Goal: Task Accomplishment & Management: Manage account settings

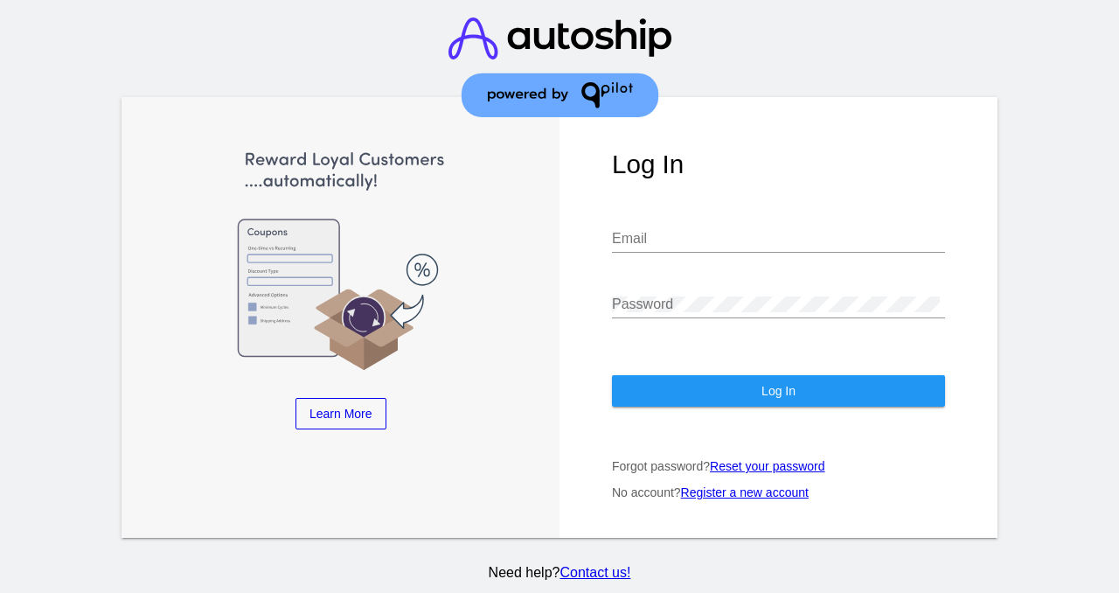
type input "[EMAIL_ADDRESS][DOMAIN_NAME]"
click at [786, 394] on span "Log In" at bounding box center [778, 391] width 34 height 14
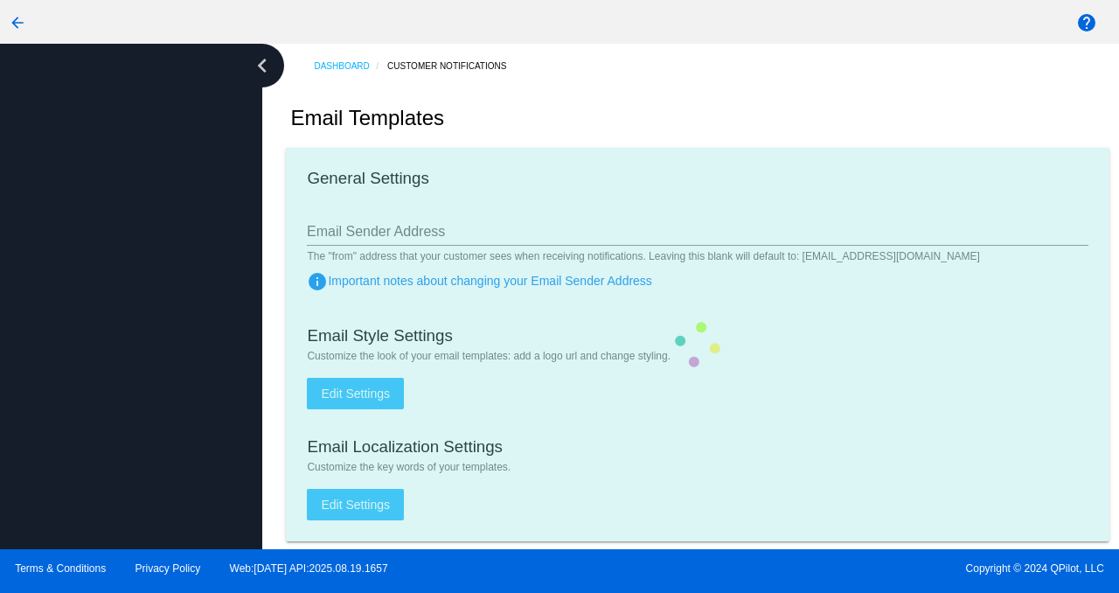
type input "[EMAIL_ADDRESS][DOMAIN_NAME]"
checkbox input "true"
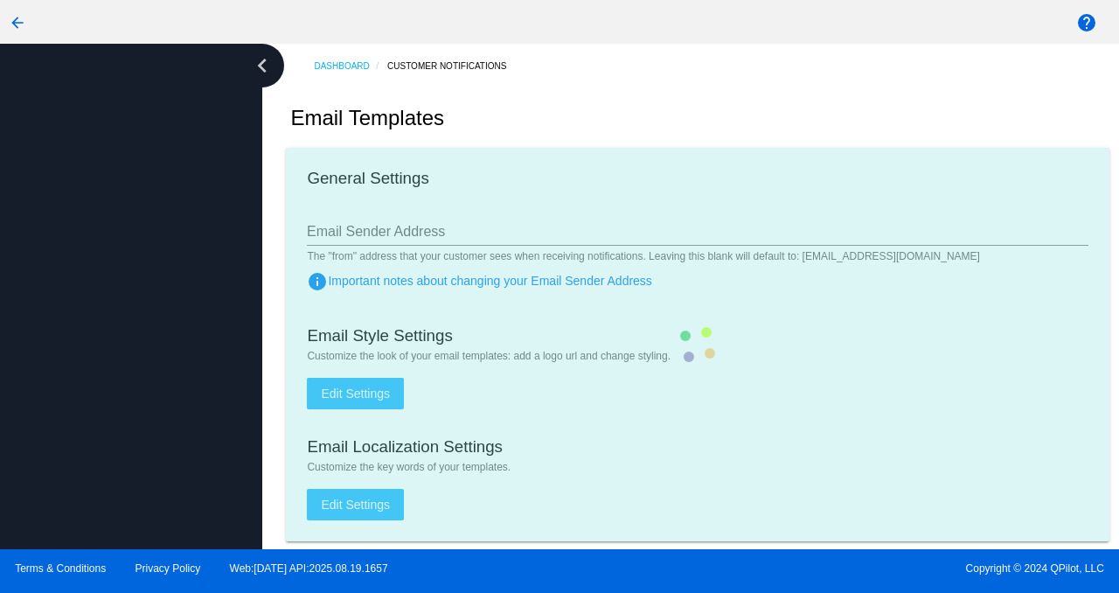
type input "[PERSON_NAME][EMAIL_ADDRESS][DOMAIN_NAME]"
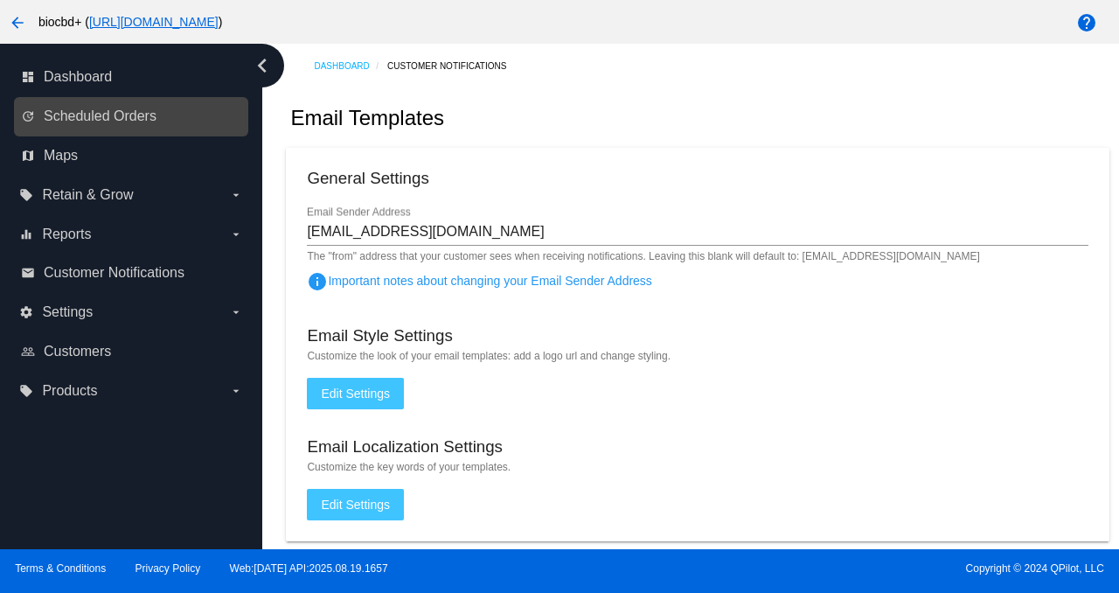
click at [234, 115] on link "update Scheduled Orders" at bounding box center [132, 116] width 222 height 28
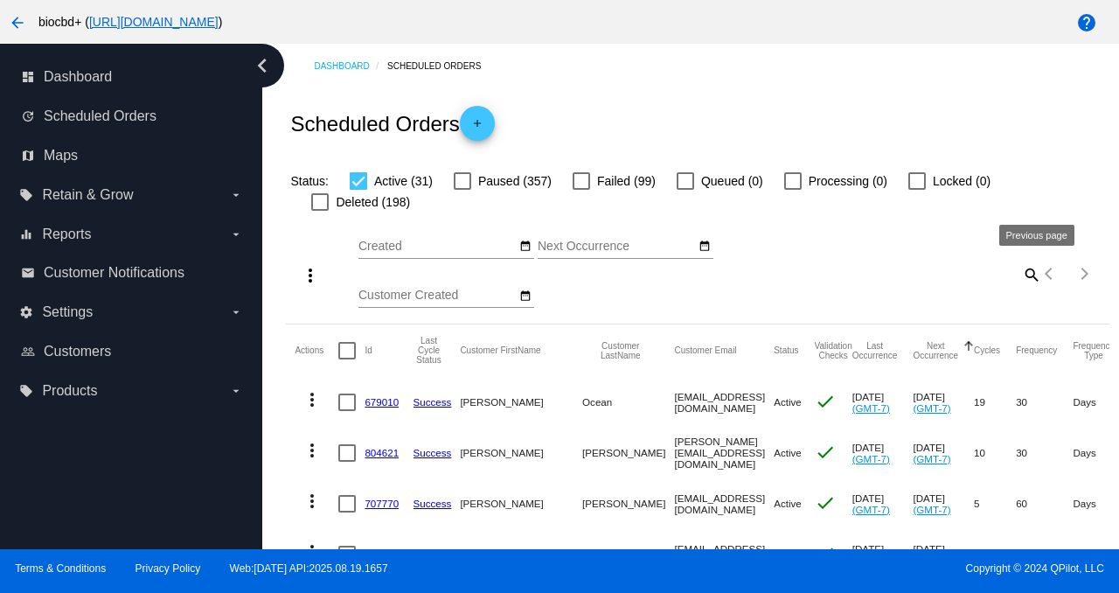
click at [1020, 275] on mat-icon "search" at bounding box center [1030, 274] width 21 height 27
click at [988, 269] on input "Search" at bounding box center [939, 271] width 205 height 14
paste input "[EMAIL_ADDRESS][DOMAIN_NAME]"
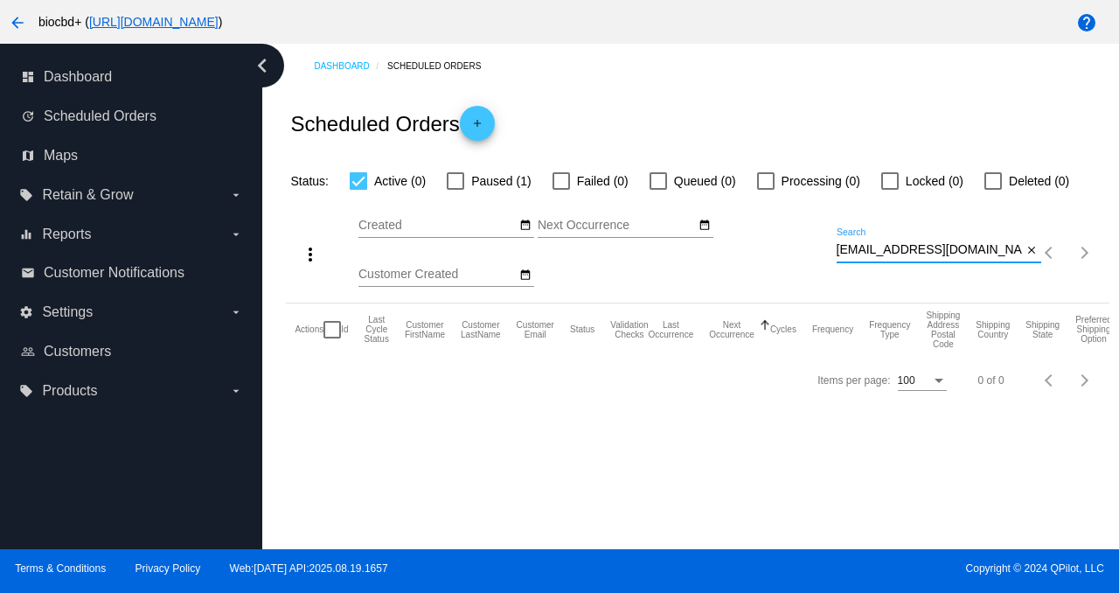
type input "[EMAIL_ADDRESS][DOMAIN_NAME]"
click at [502, 178] on span "Paused (1)" at bounding box center [500, 180] width 59 height 21
click at [455, 190] on input "Paused (1)" at bounding box center [455, 190] width 1 height 1
checkbox input "true"
click at [386, 177] on span "Active (0)" at bounding box center [400, 180] width 52 height 21
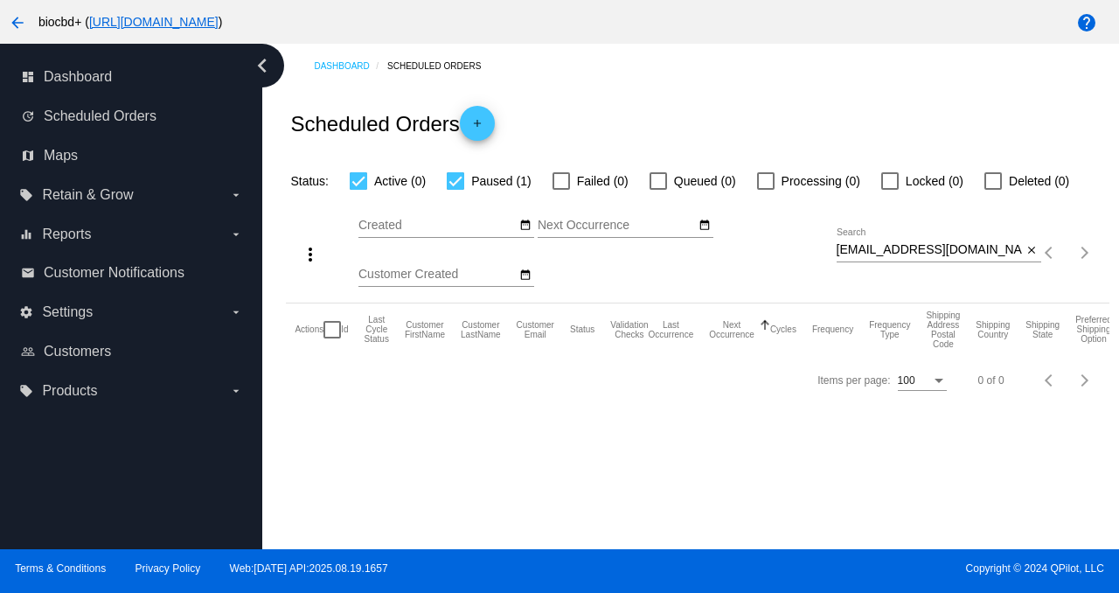
click at [358, 190] on input "Active (0)" at bounding box center [358, 190] width 1 height 1
checkbox input "false"
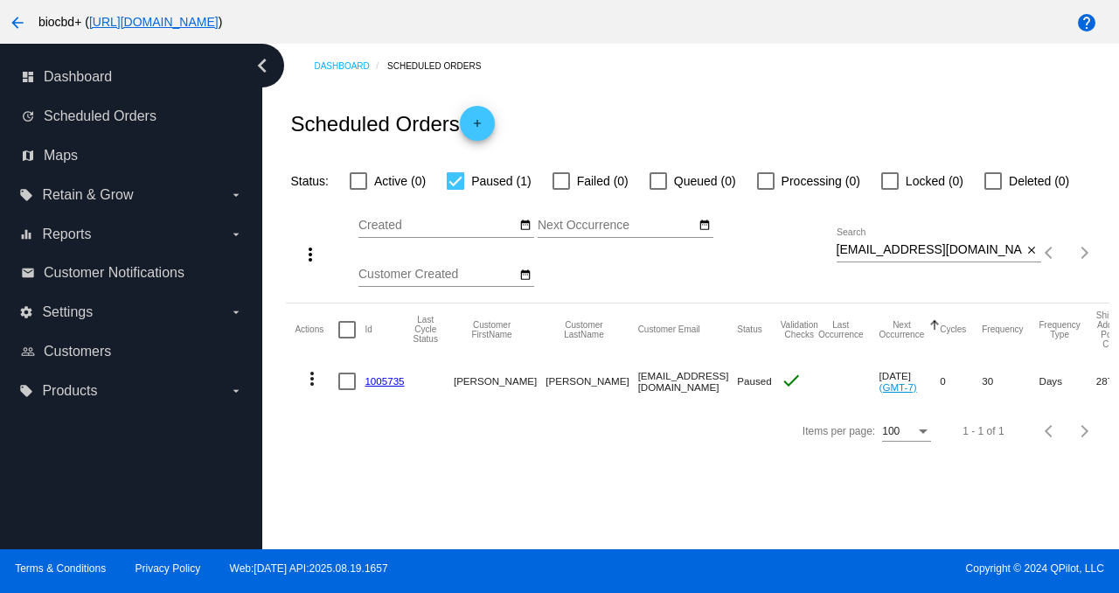
click at [380, 381] on link "1005735" at bounding box center [384, 380] width 39 height 11
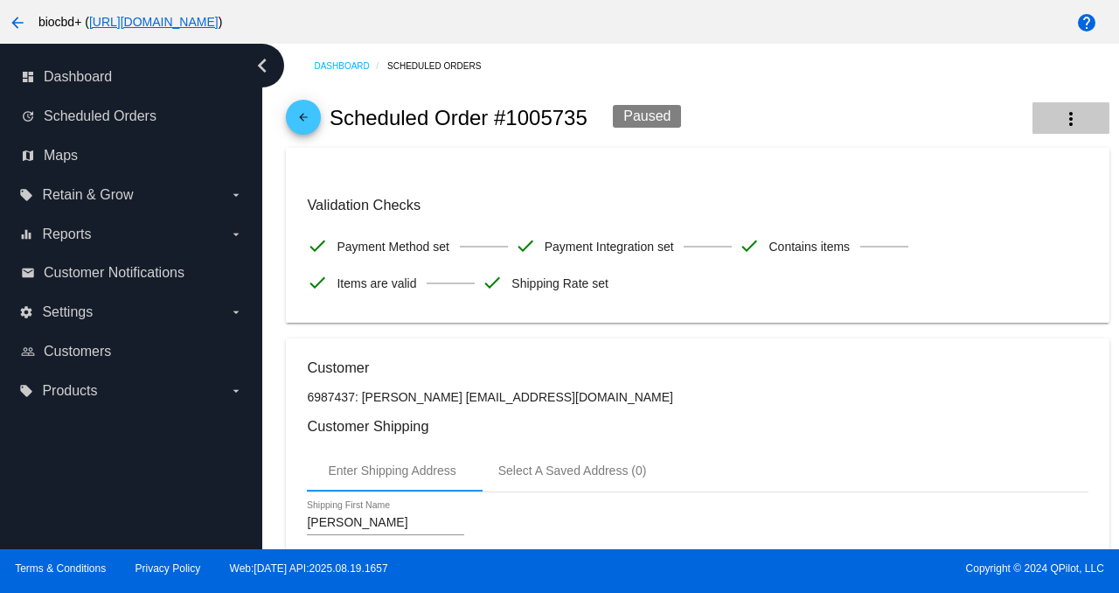
click at [1073, 116] on button "more_vert" at bounding box center [1071, 117] width 77 height 31
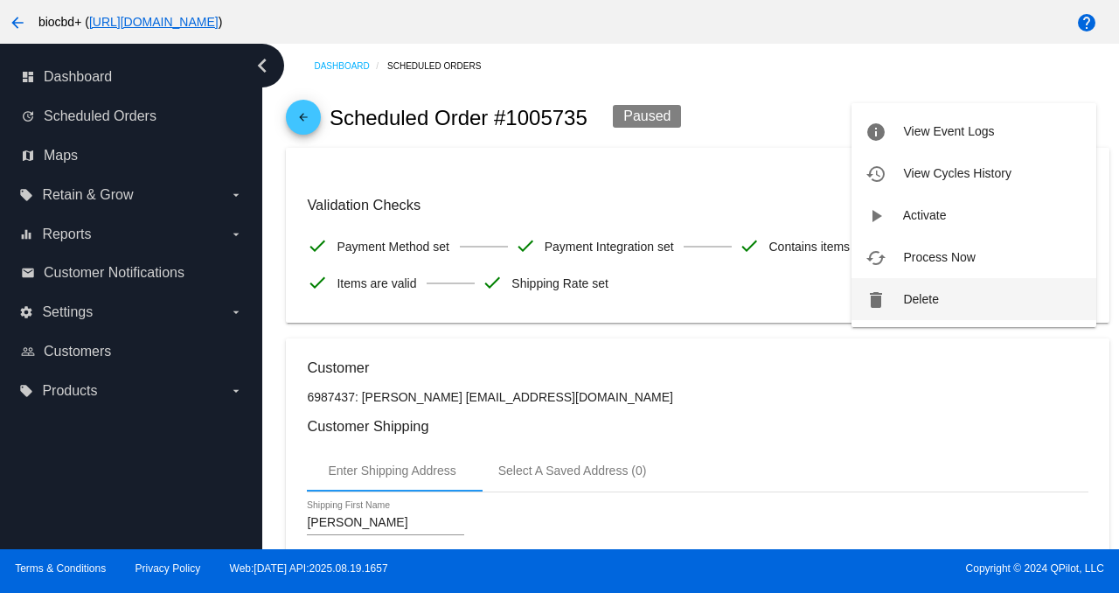
click at [916, 292] on span "Delete" at bounding box center [920, 299] width 35 height 14
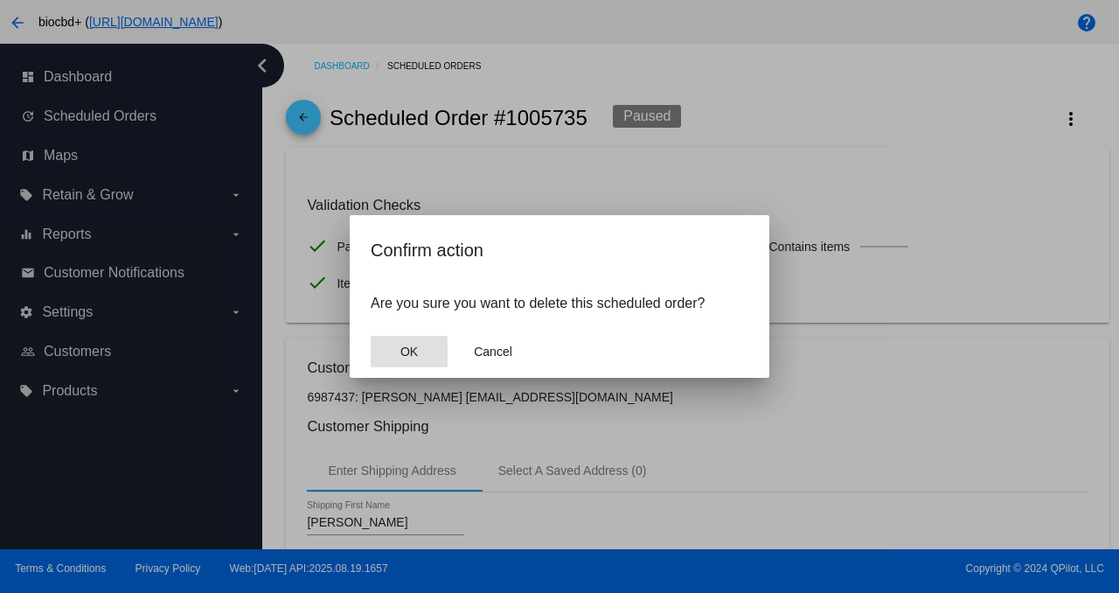
click at [417, 351] on span "OK" at bounding box center [408, 351] width 17 height 14
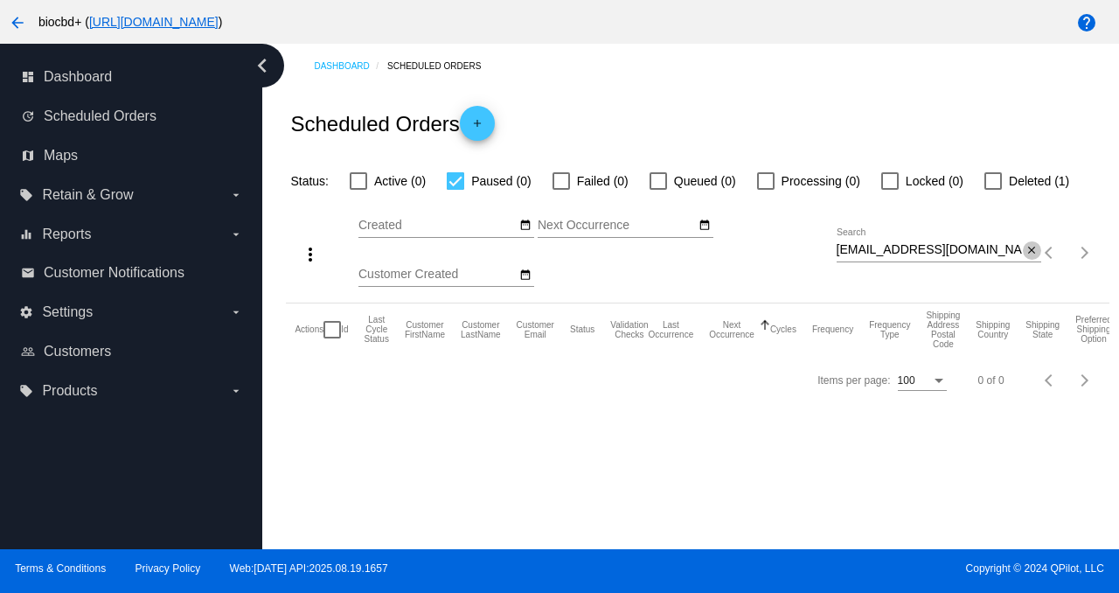
click at [1029, 246] on mat-icon "close" at bounding box center [1032, 251] width 12 height 14
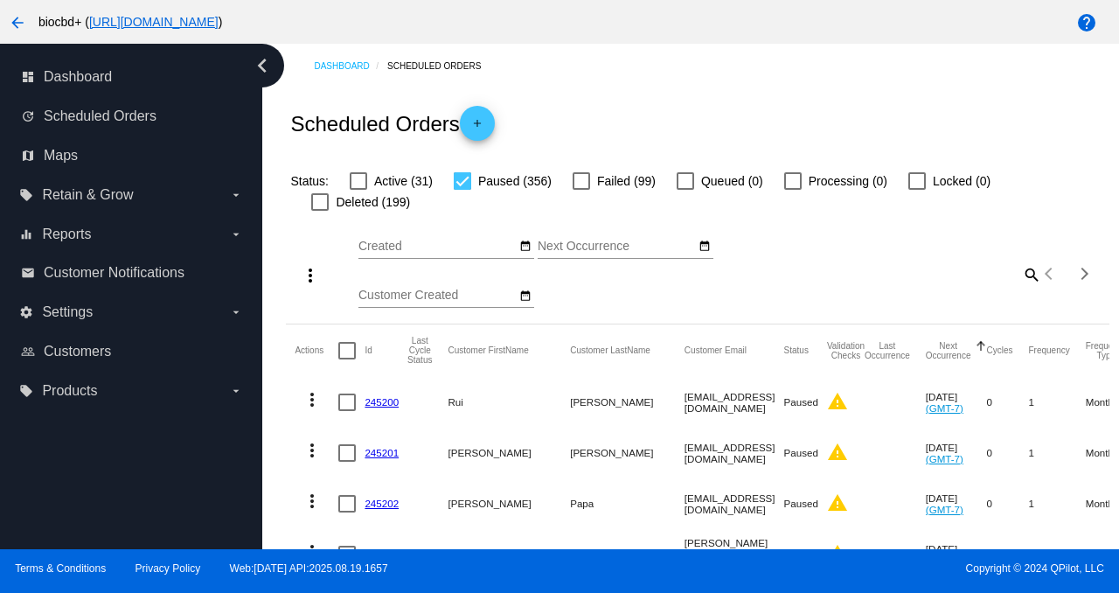
click at [475, 172] on label "Paused (356)" at bounding box center [503, 180] width 98 height 21
click at [462, 190] on input "Paused (356)" at bounding box center [462, 190] width 1 height 1
checkbox input "false"
click at [349, 187] on mat-checkbox "Active (31)" at bounding box center [381, 180] width 104 height 21
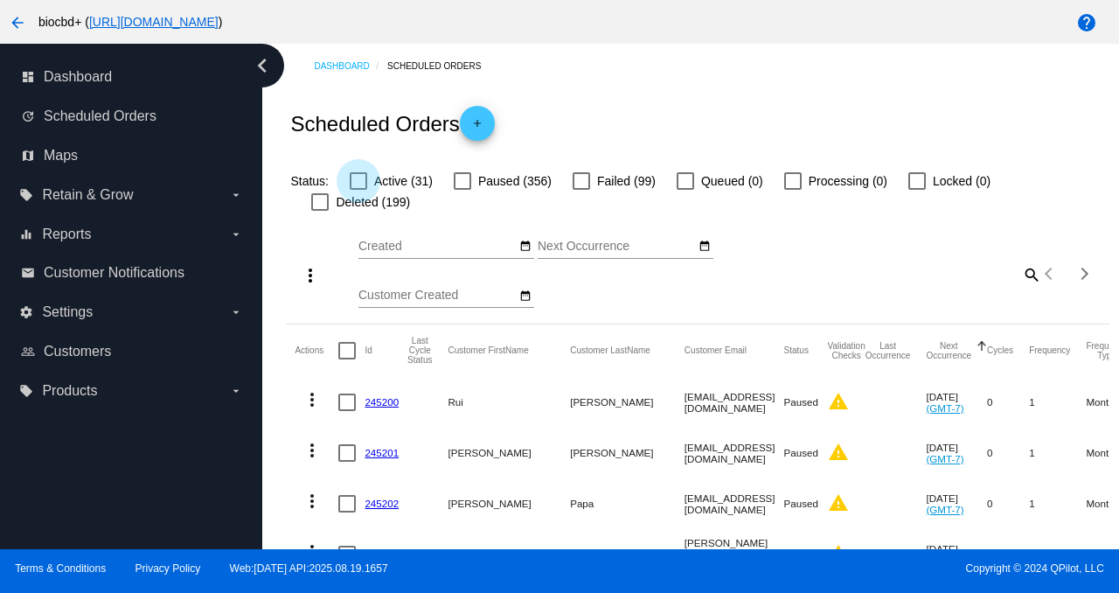
click at [365, 182] on div at bounding box center [358, 180] width 17 height 17
click at [358, 190] on input "Active (31)" at bounding box center [358, 190] width 1 height 1
checkbox input "true"
